Goal: Information Seeking & Learning: Learn about a topic

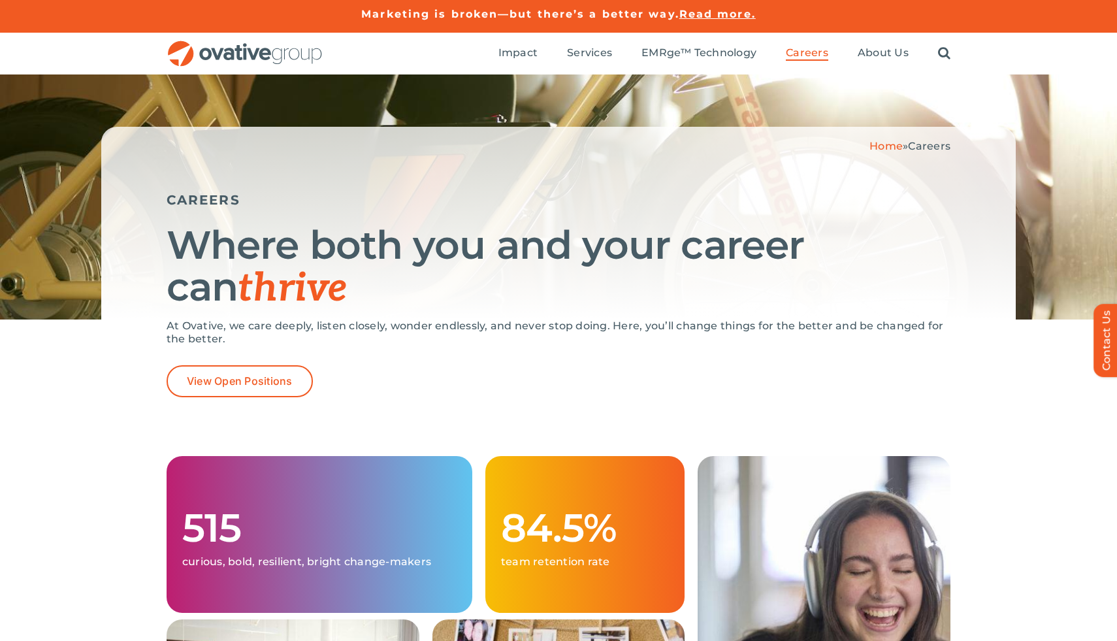
click at [705, 12] on span "Read more." at bounding box center [718, 14] width 76 height 12
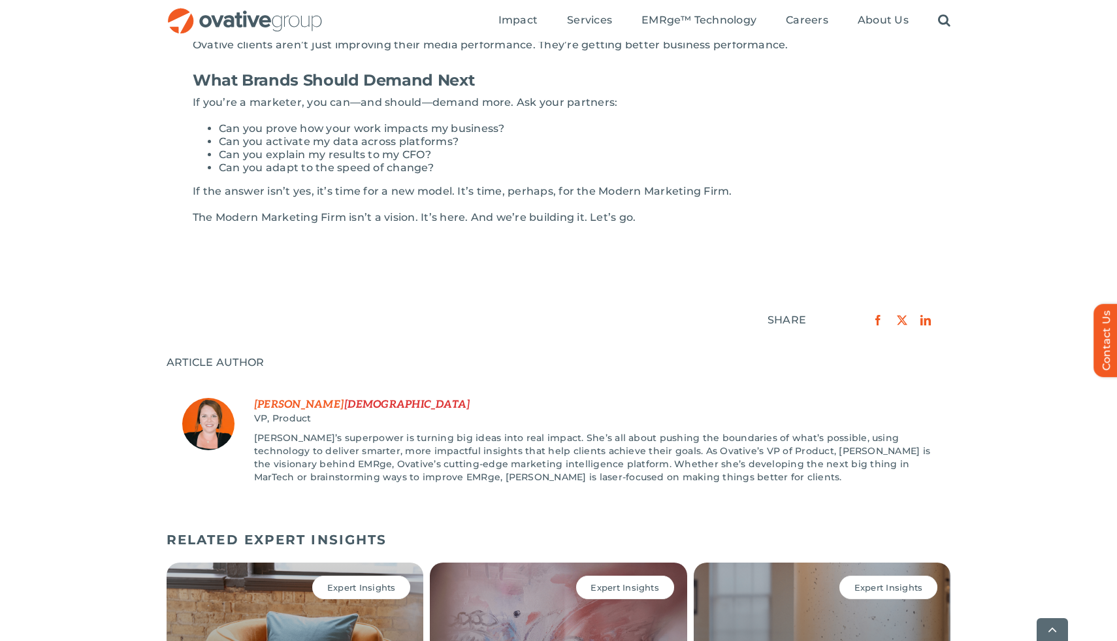
scroll to position [1574, 0]
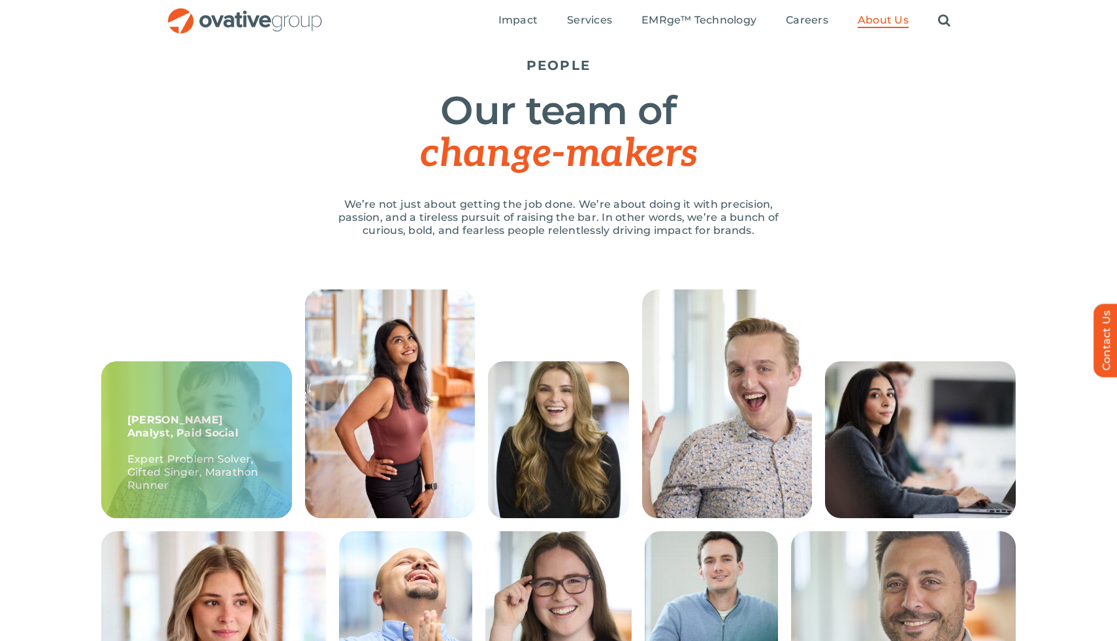
scroll to position [82, 0]
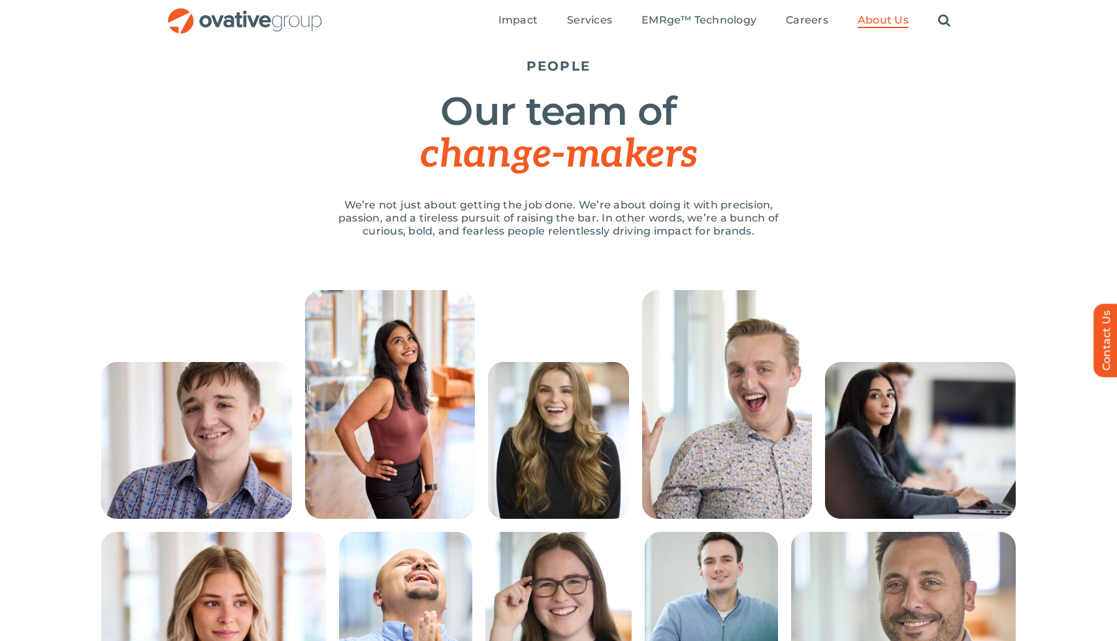
drag, startPoint x: 417, startPoint y: 232, endPoint x: 438, endPoint y: 242, distance: 23.1
click at [435, 240] on div "We’re not just about getting the job done. We’re about doing it with precision,…" at bounding box center [558, 225] width 470 height 52
click at [891, 286] on div "Home » About Us » People PEOPLE Our team of change-makers We’re not just about …" at bounding box center [558, 141] width 1117 height 297
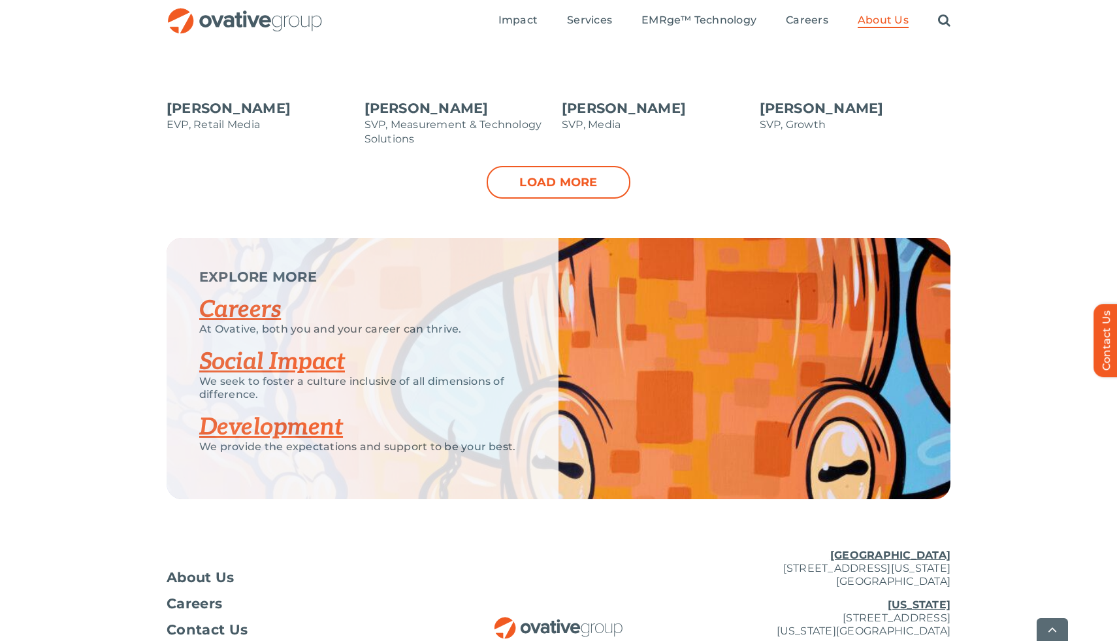
scroll to position [1659, 0]
